Goal: Find specific page/section: Find specific page/section

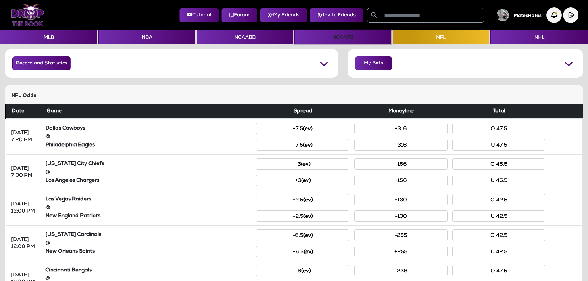
click at [334, 40] on button "NCAAFB" at bounding box center [343, 37] width 97 height 14
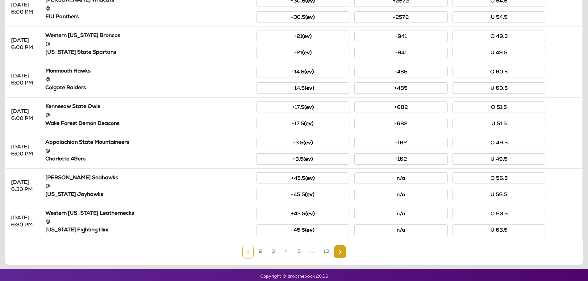
scroll to position [238, 0]
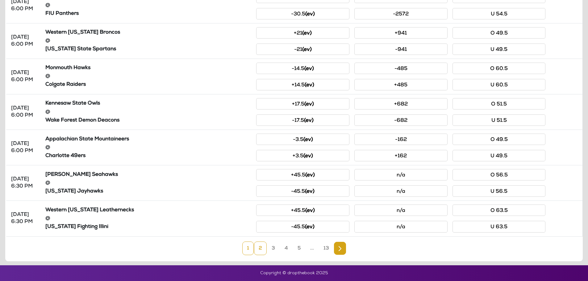
click at [264, 248] on link "2" at bounding box center [260, 249] width 13 height 14
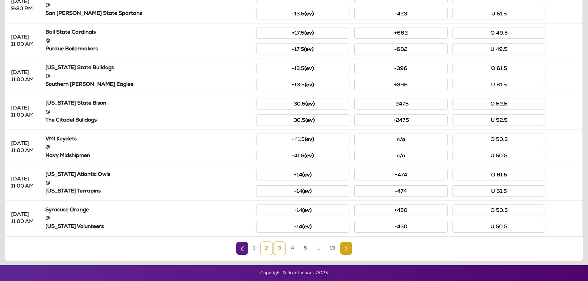
click at [282, 250] on link "3" at bounding box center [279, 249] width 13 height 14
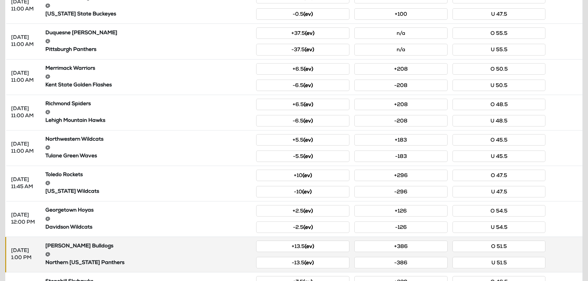
scroll to position [53, 0]
